Goal: Entertainment & Leisure: Browse casually

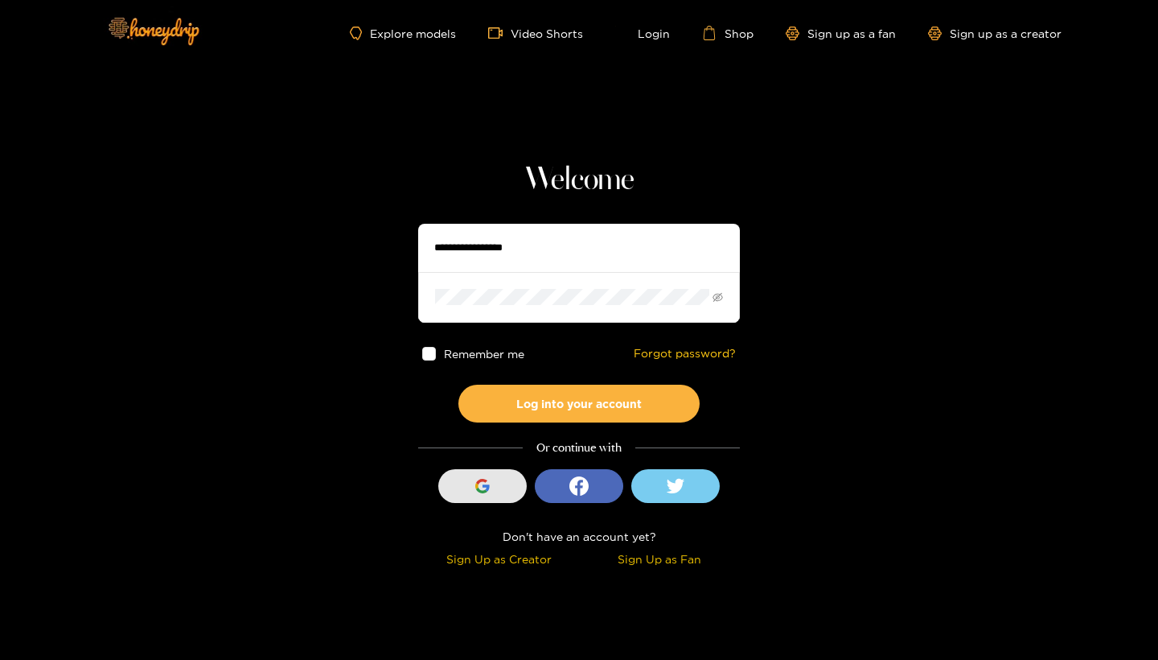
click at [489, 493] on div "button" at bounding box center [482, 486] width 31 height 31
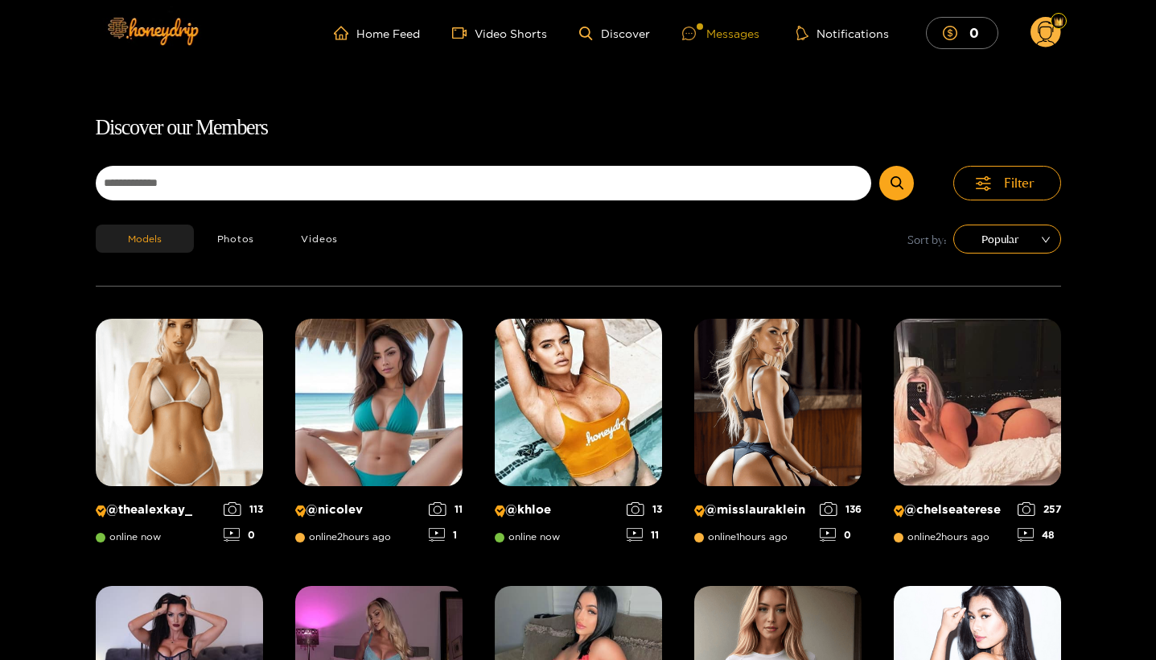
click at [732, 32] on div "Messages" at bounding box center [720, 33] width 77 height 19
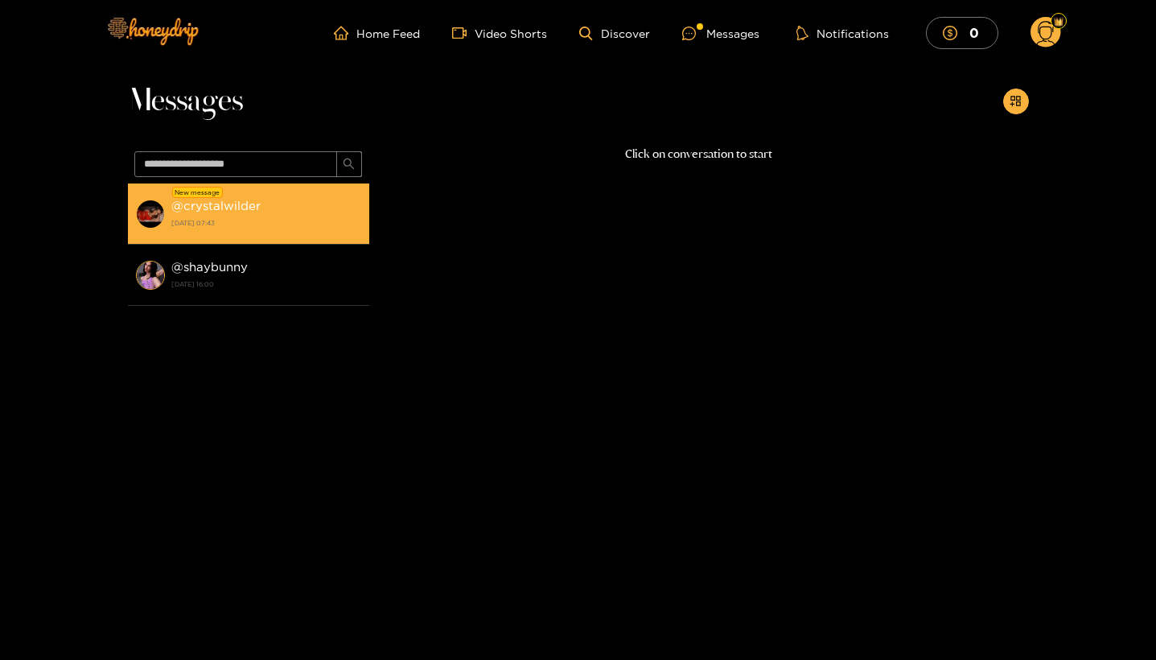
click at [276, 204] on div "@ crystalwilder 27 September 2025 07:43" at bounding box center [266, 213] width 190 height 36
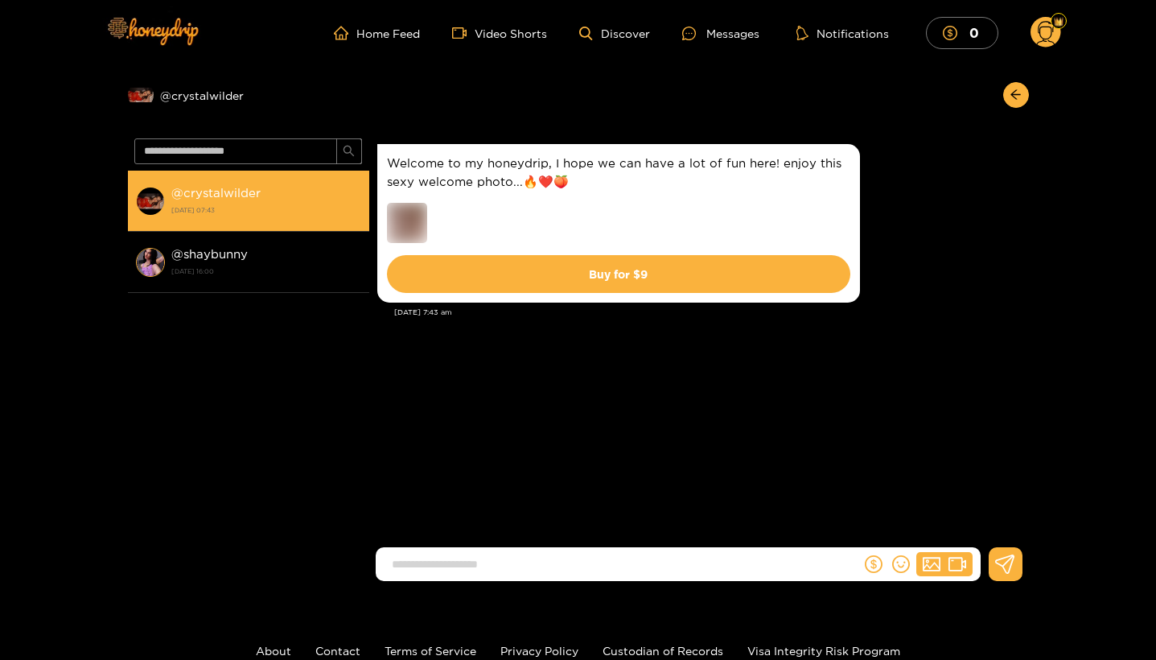
click at [144, 199] on img at bounding box center [150, 201] width 29 height 29
click at [203, 194] on strong "@ crystalwilder" at bounding box center [215, 193] width 89 height 14
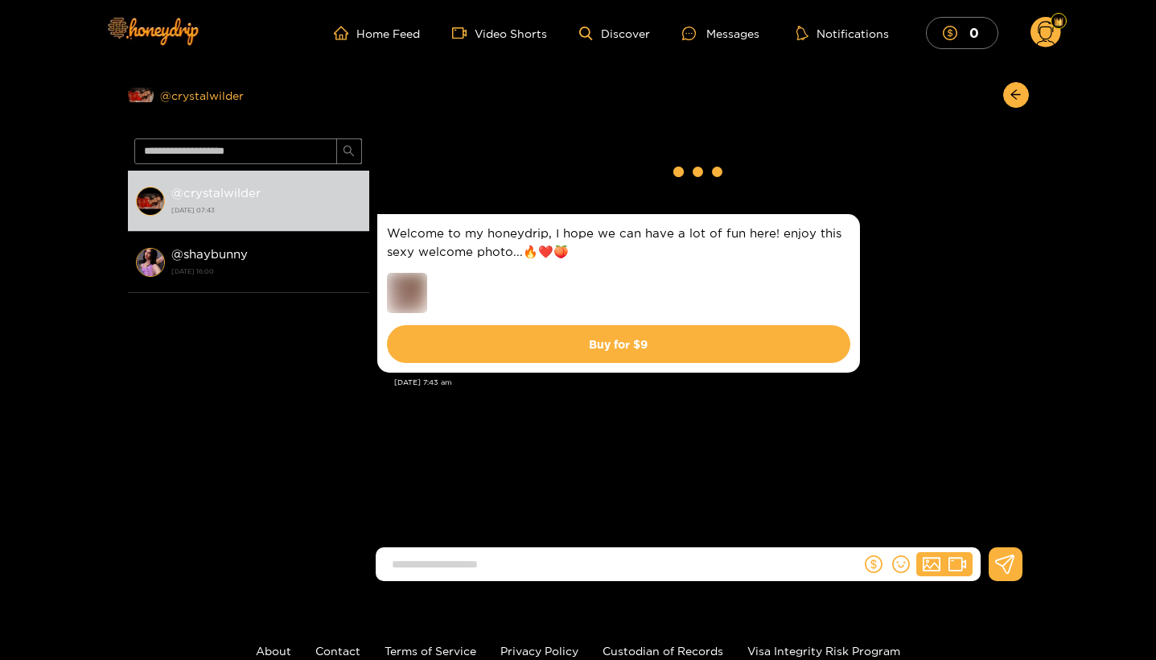
click at [170, 100] on div "Preview @ crystalwilder" at bounding box center [248, 95] width 241 height 26
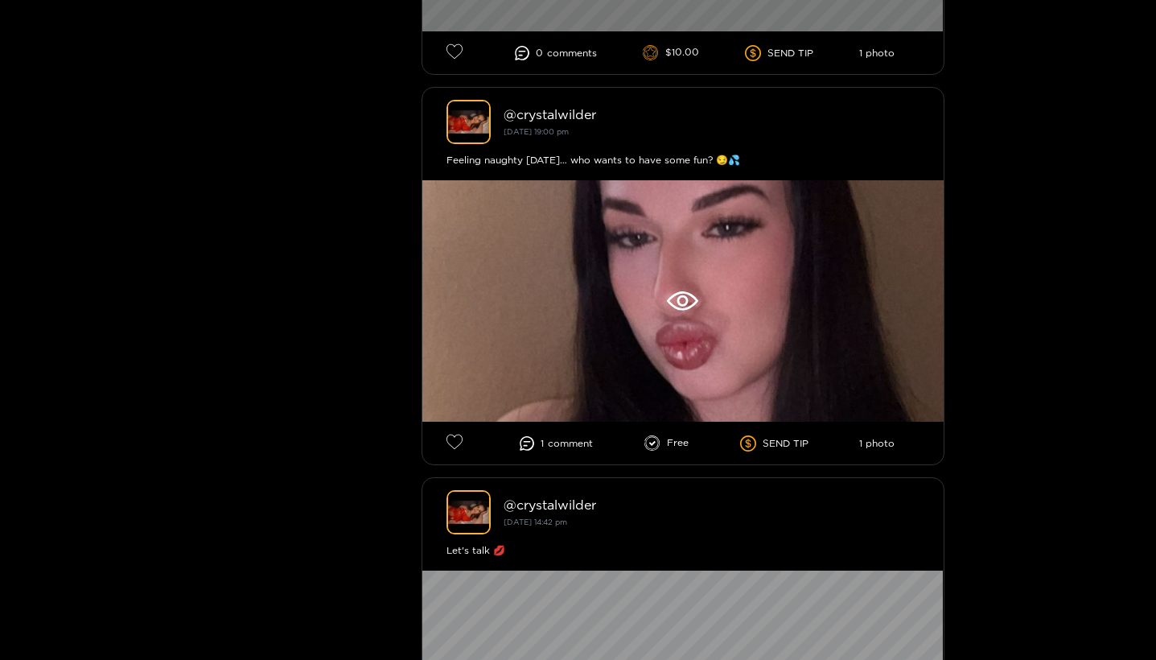
scroll to position [722, 0]
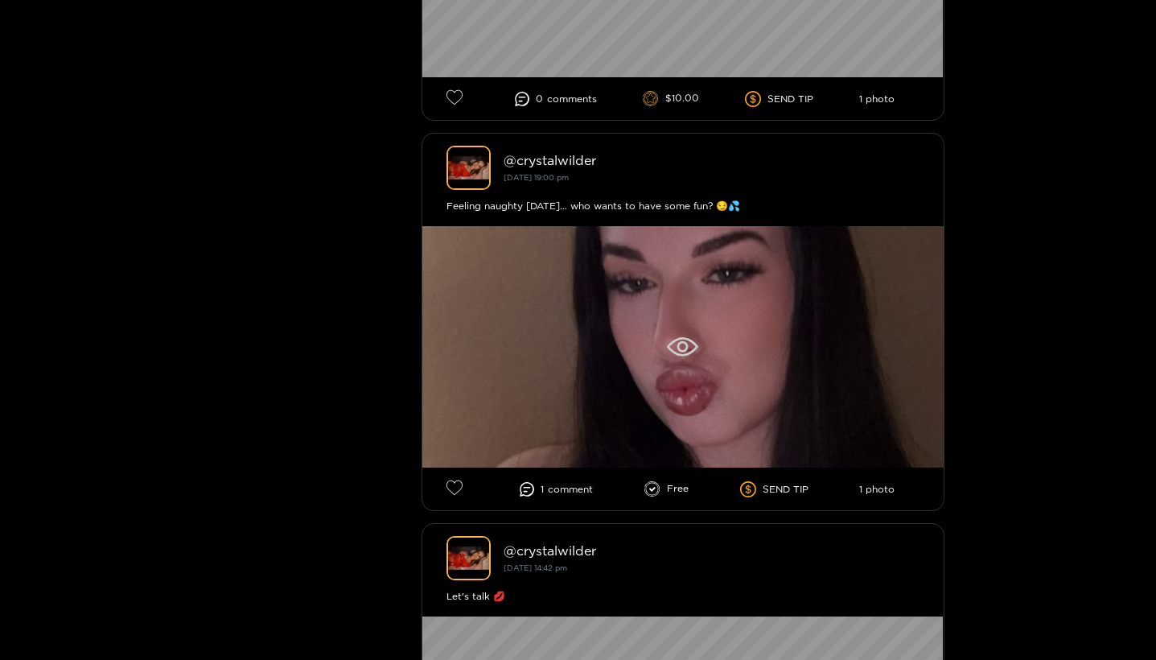
click at [583, 340] on div at bounding box center [682, 346] width 521 height 241
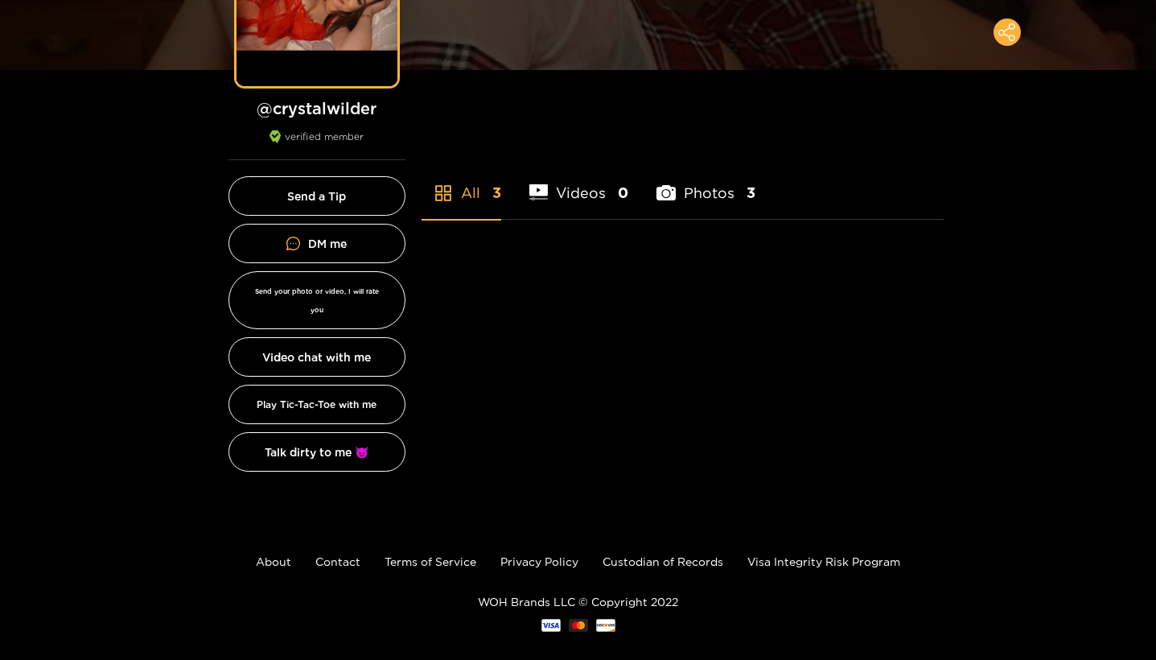
scroll to position [222, 0]
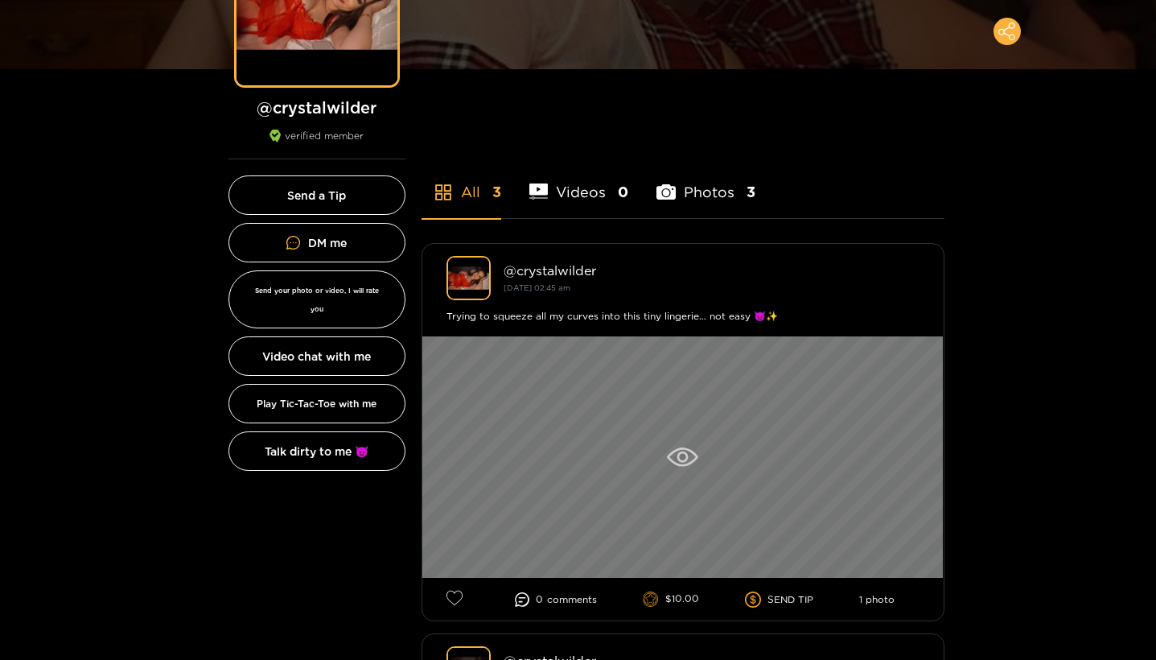
click at [689, 457] on icon at bounding box center [682, 456] width 31 height 19
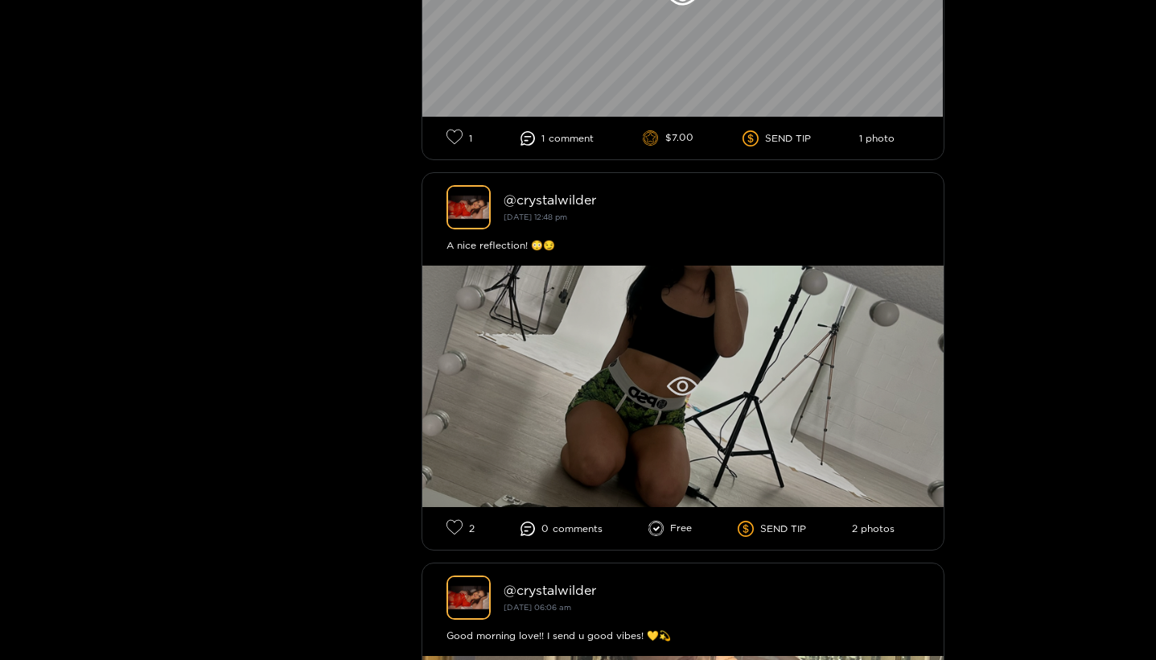
scroll to position [1862, 0]
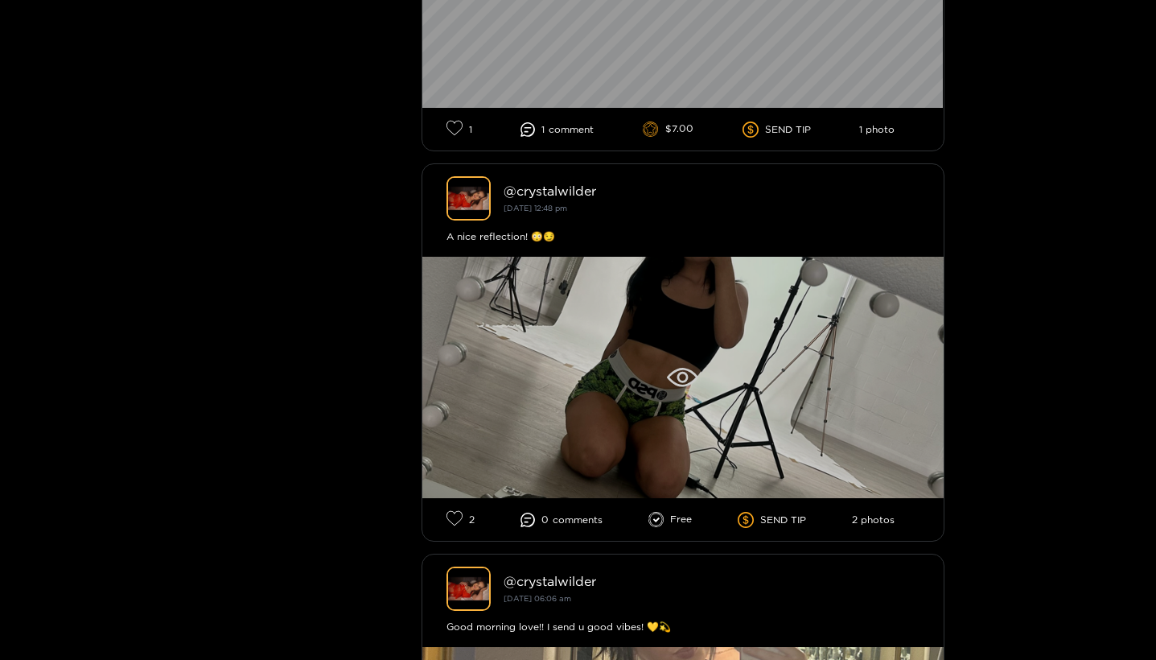
click at [630, 436] on div at bounding box center [682, 377] width 521 height 241
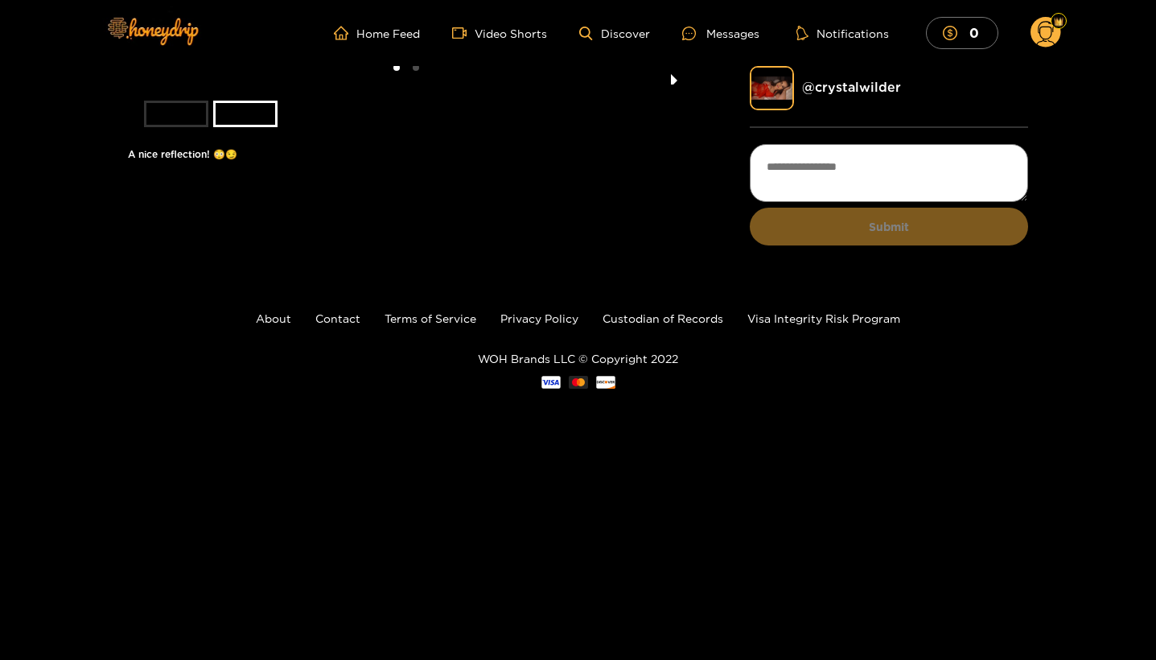
click at [672, 84] on button "next slide / item" at bounding box center [674, 75] width 23 height 19
click at [141, 84] on button "previous slide / item" at bounding box center [139, 75] width 23 height 19
click at [345, 84] on li at bounding box center [406, 75] width 557 height 19
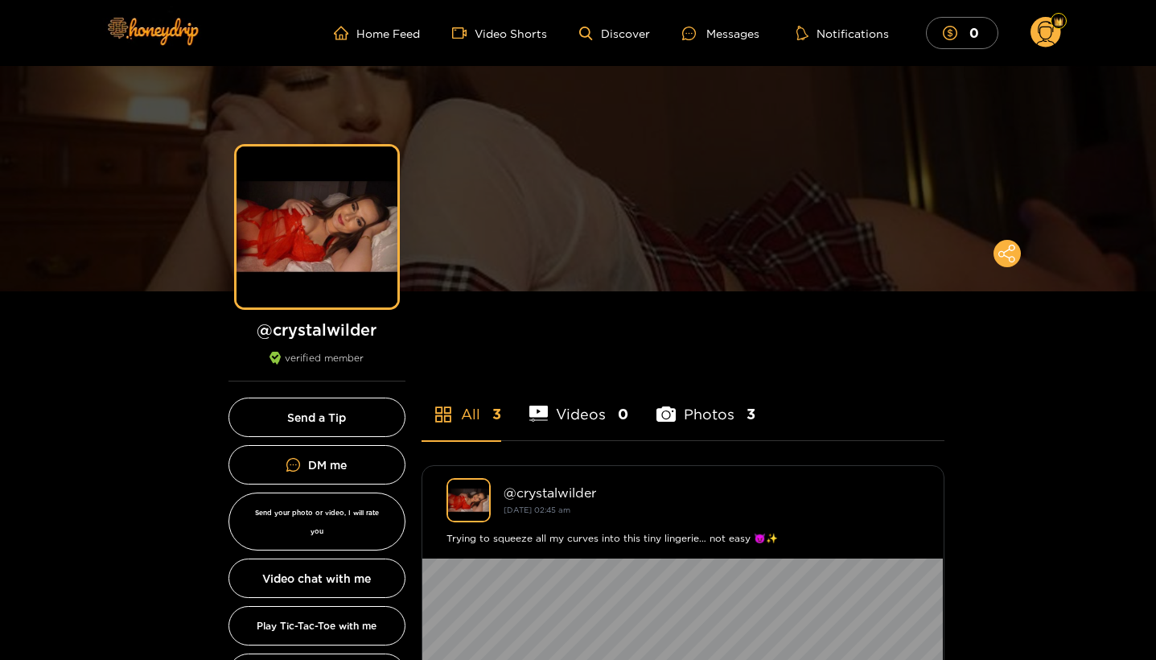
click at [374, 41] on ul "Home Feed Video Shorts Discover Messages Notifications 0" at bounding box center [697, 33] width 726 height 32
click at [718, 37] on div "Messages" at bounding box center [720, 33] width 77 height 19
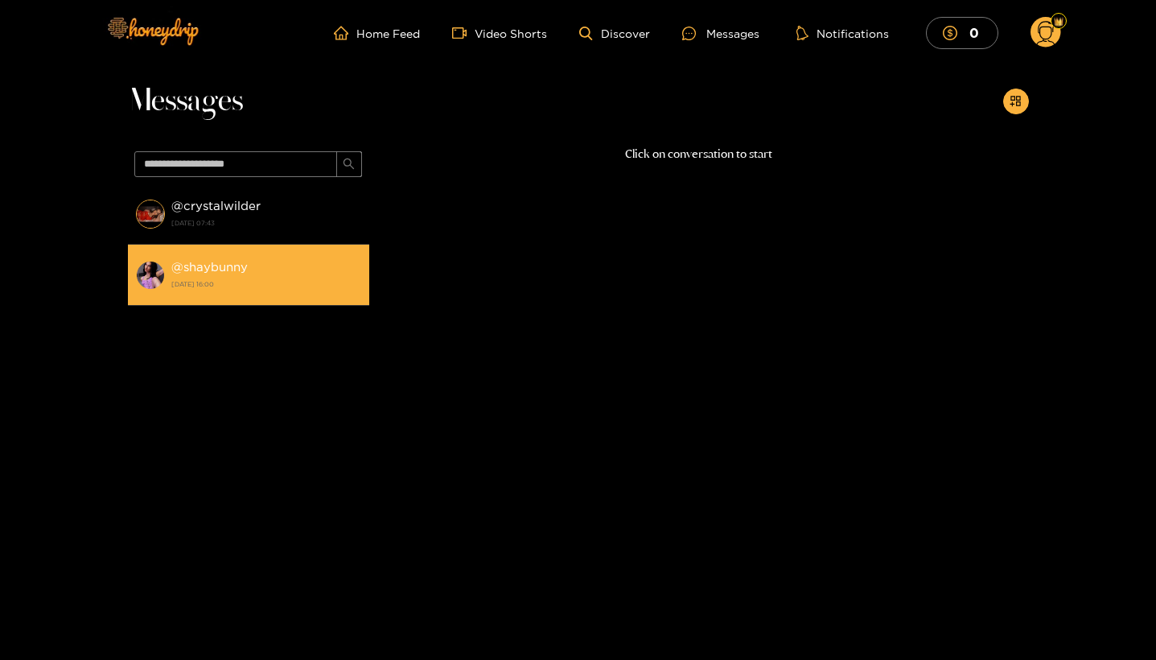
click at [190, 268] on strong "@ shaybunny" at bounding box center [209, 267] width 76 height 14
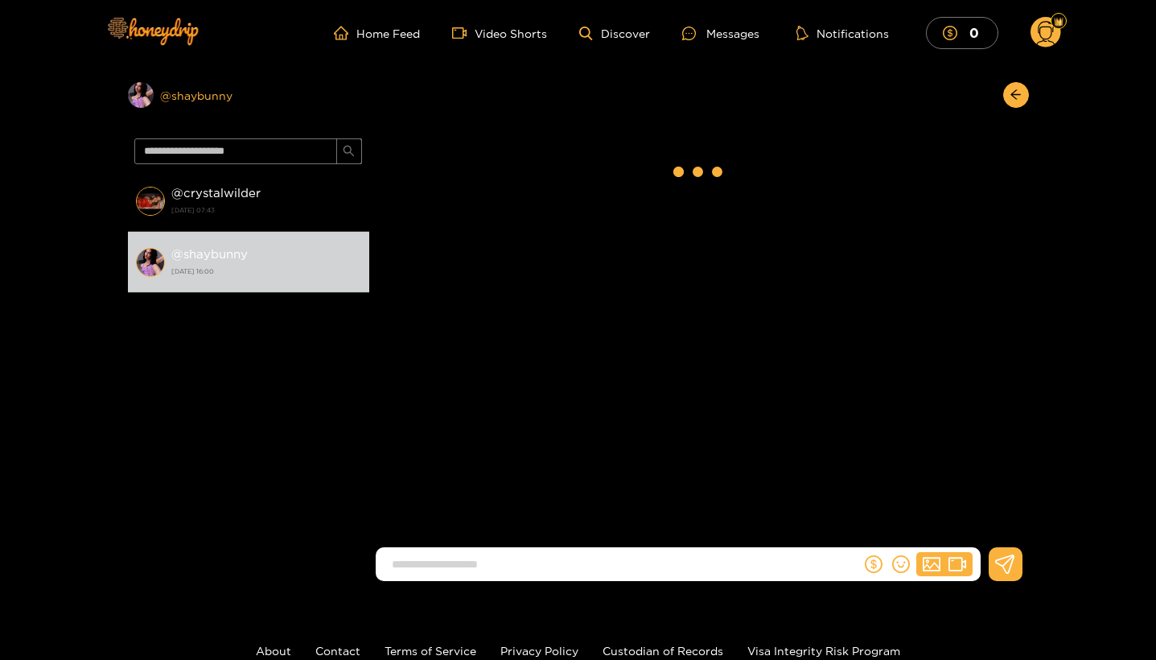
click at [190, 99] on div "Preview @ shaybunny" at bounding box center [248, 95] width 241 height 26
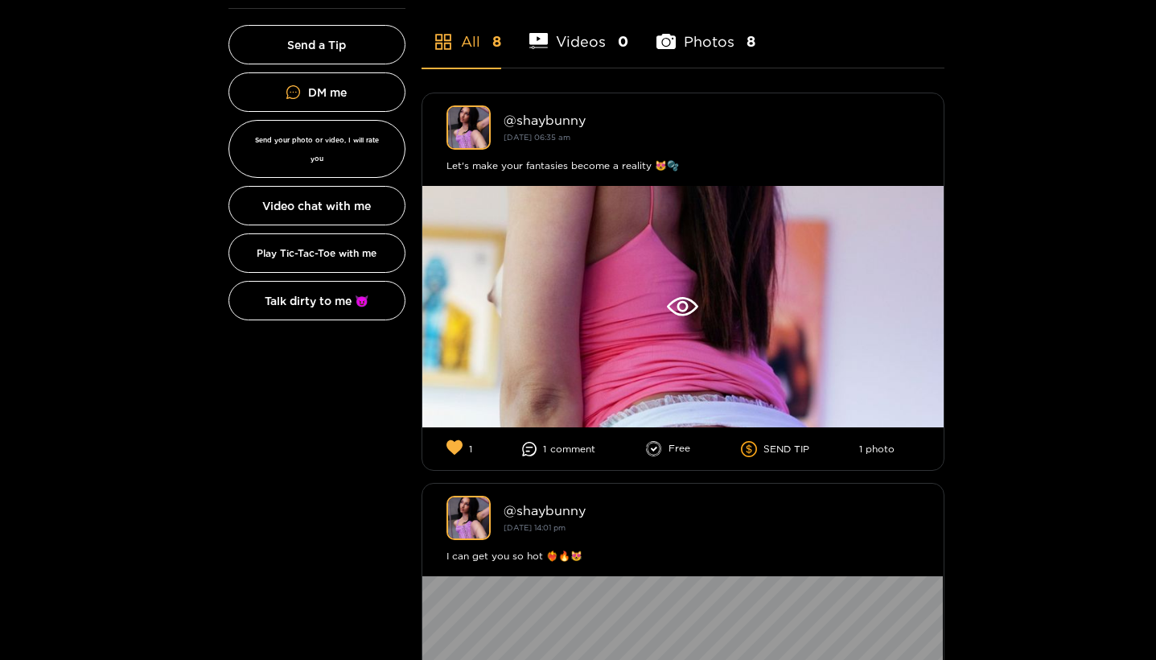
scroll to position [374, 0]
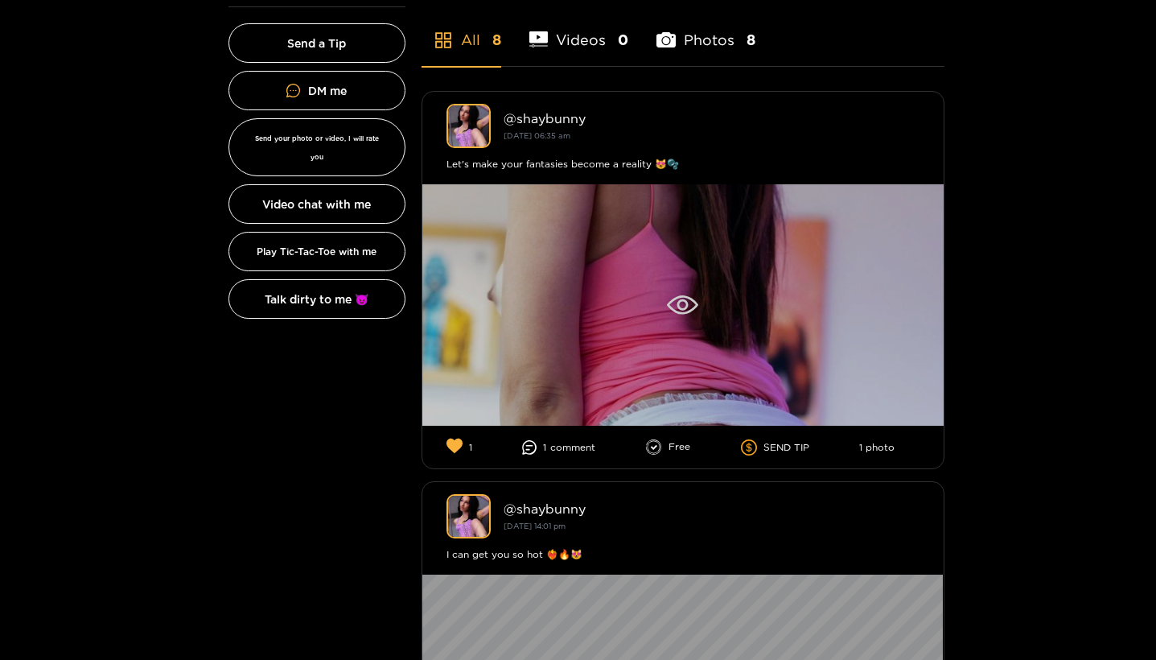
click at [579, 288] on div at bounding box center [682, 304] width 521 height 241
